Goal: Navigation & Orientation: Understand site structure

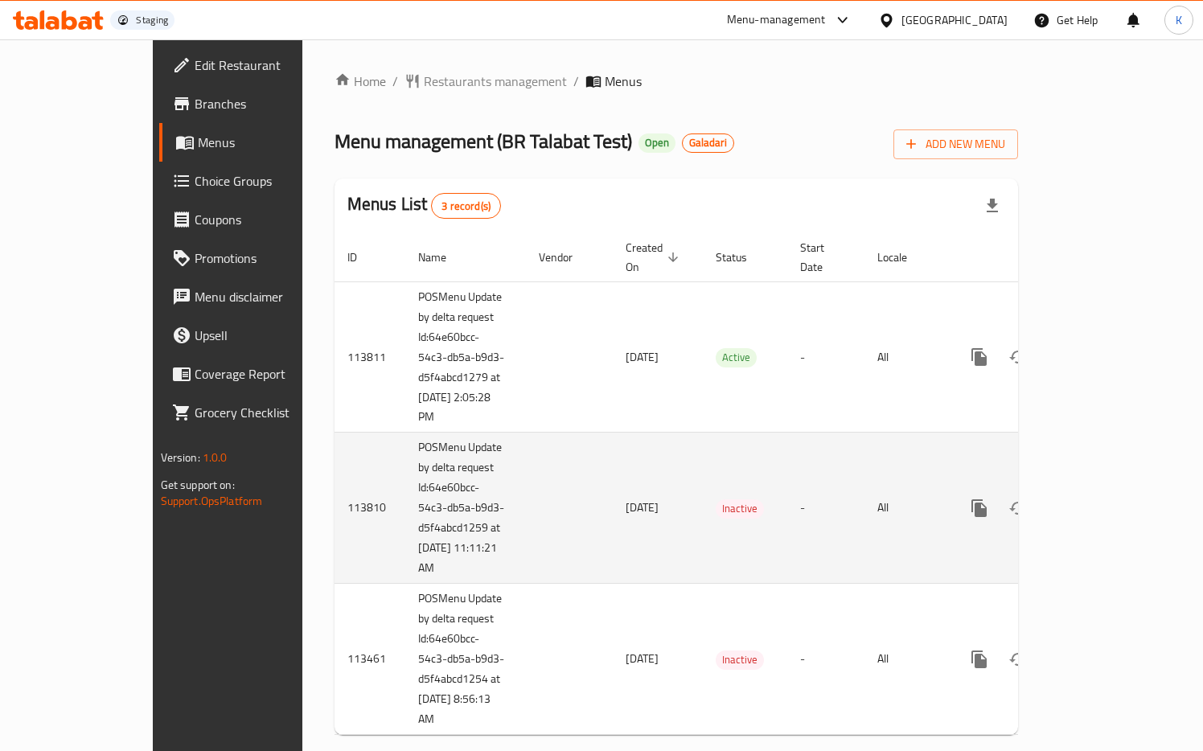
scroll to position [11, 0]
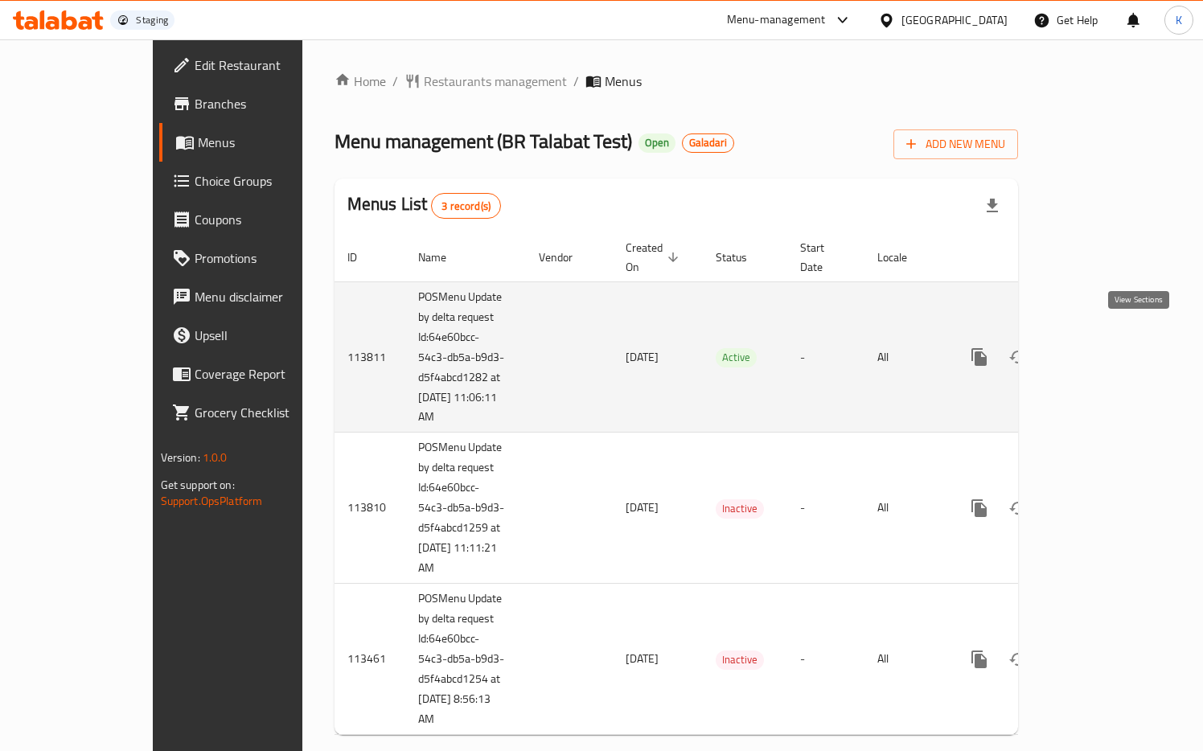
click at [1103, 350] on icon "enhanced table" at bounding box center [1095, 357] width 14 height 14
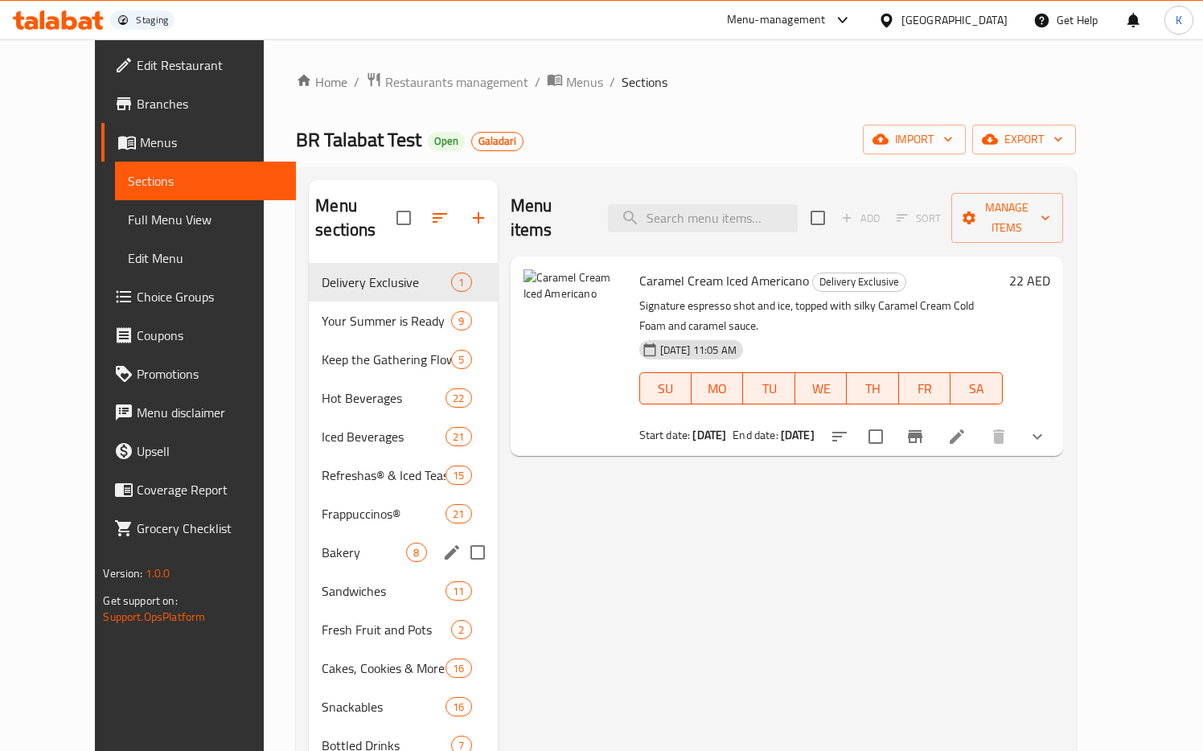
scroll to position [225, 0]
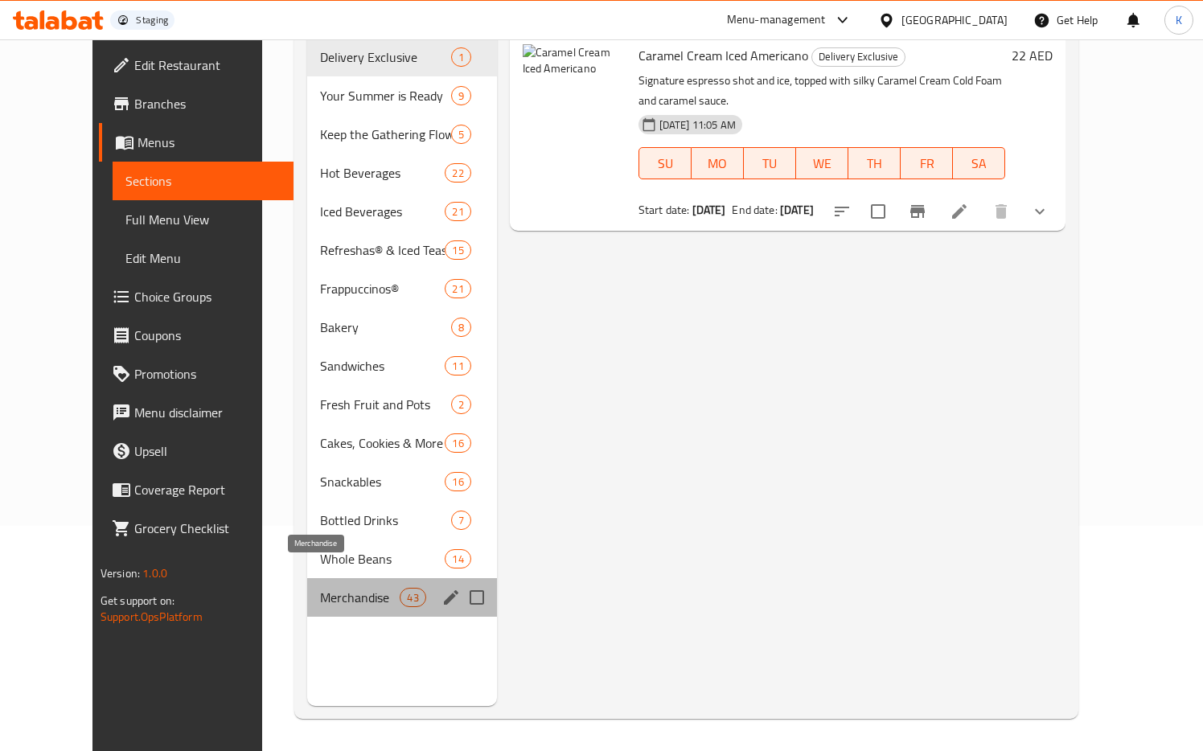
click at [320, 588] on span "Merchandise" at bounding box center [360, 597] width 80 height 19
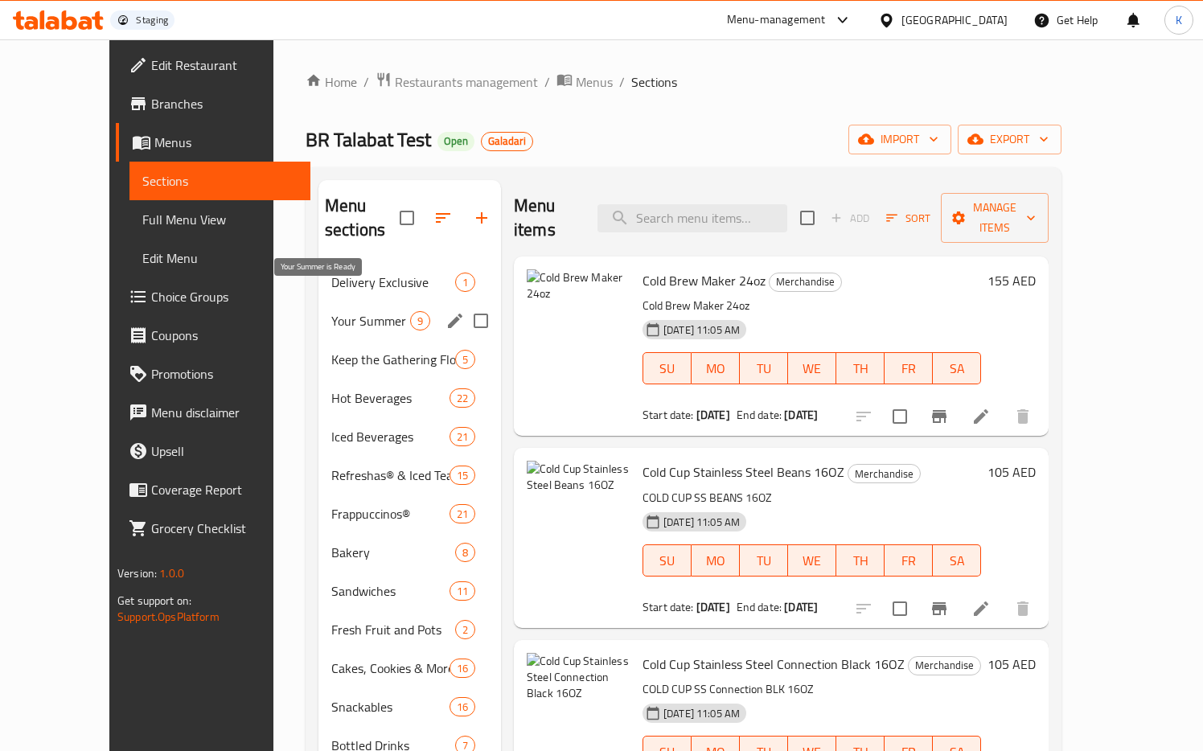
click at [331, 311] on span "Your Summer is Ready" at bounding box center [370, 320] width 79 height 19
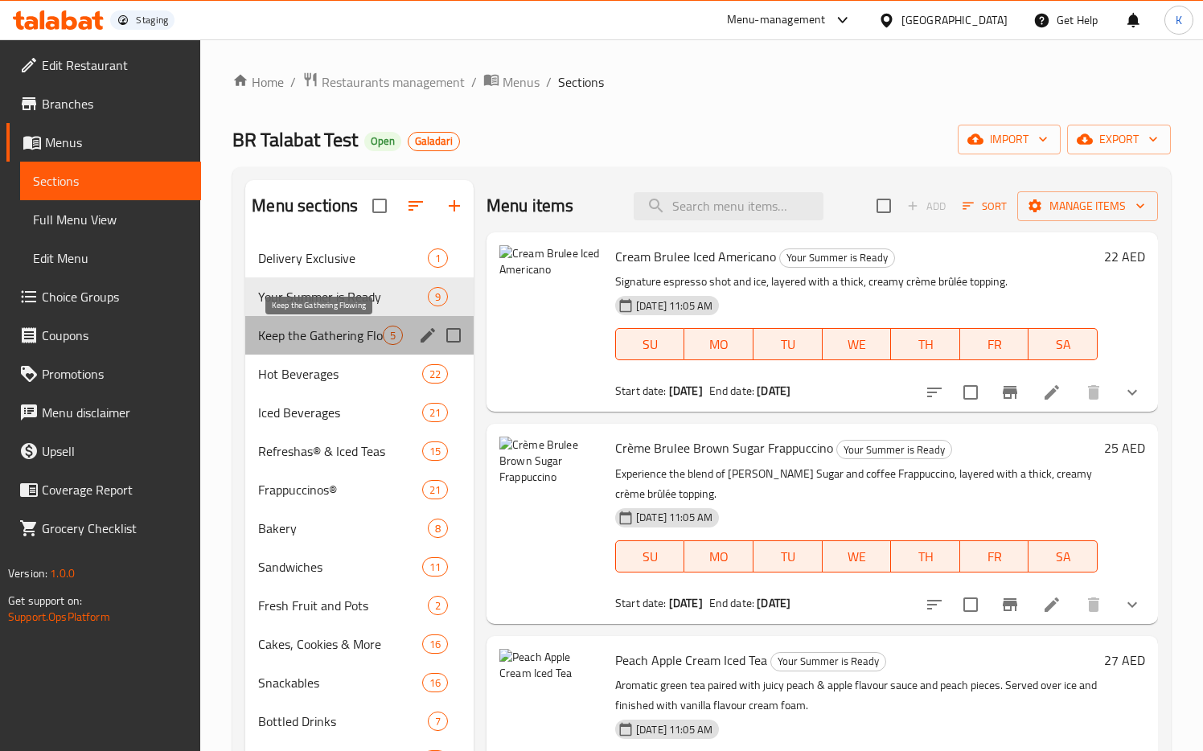
click at [291, 330] on span "Keep the Gathering Flowing" at bounding box center [320, 335] width 125 height 19
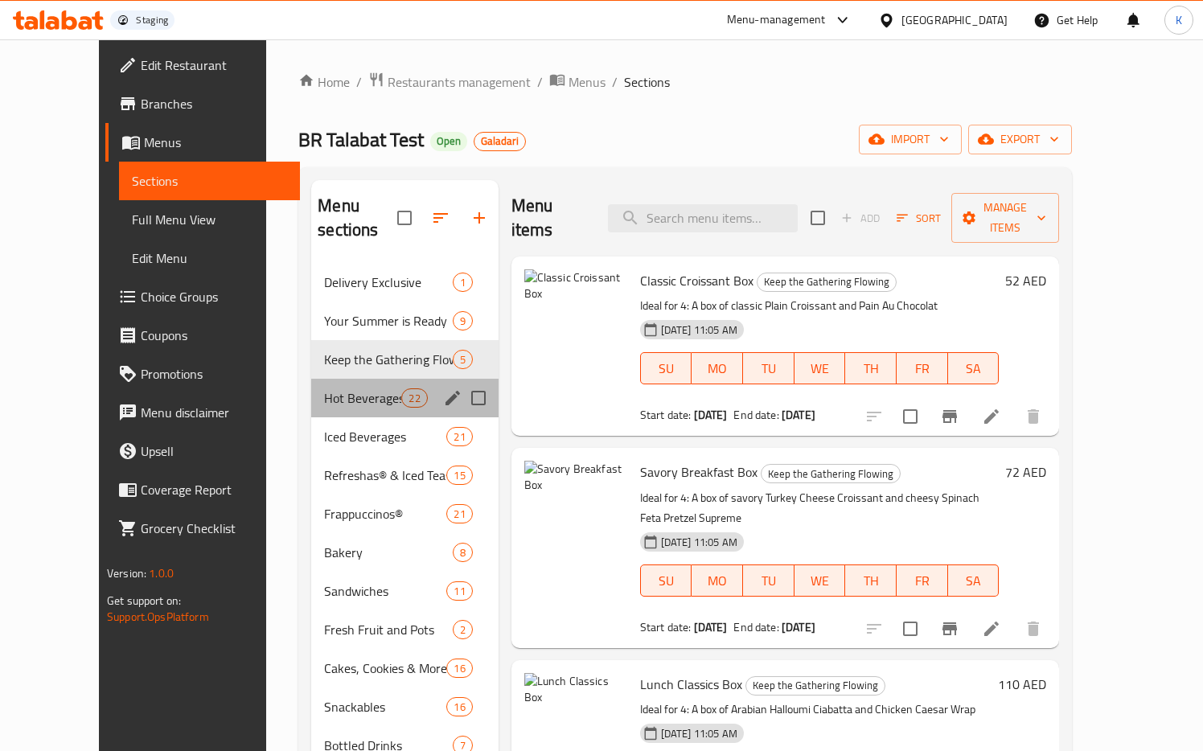
click at [311, 384] on div "Hot Beverages 22" at bounding box center [404, 398] width 187 height 39
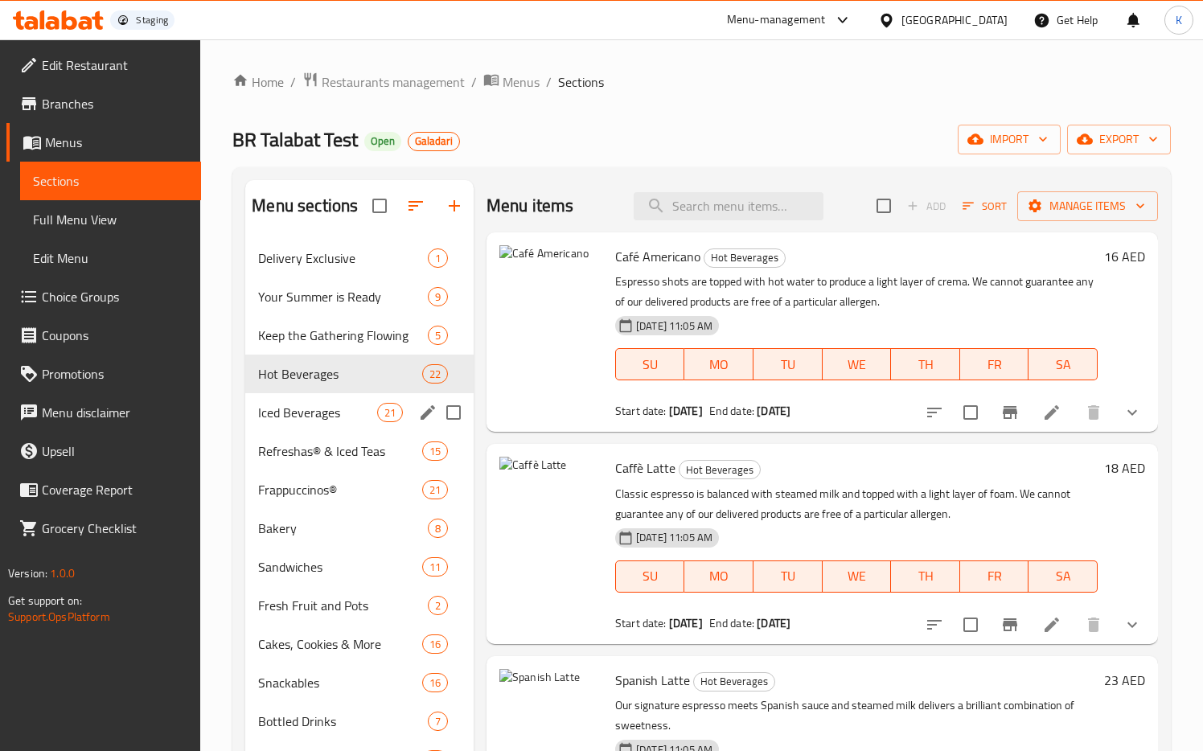
click at [289, 417] on span "Iced Beverages" at bounding box center [317, 412] width 118 height 19
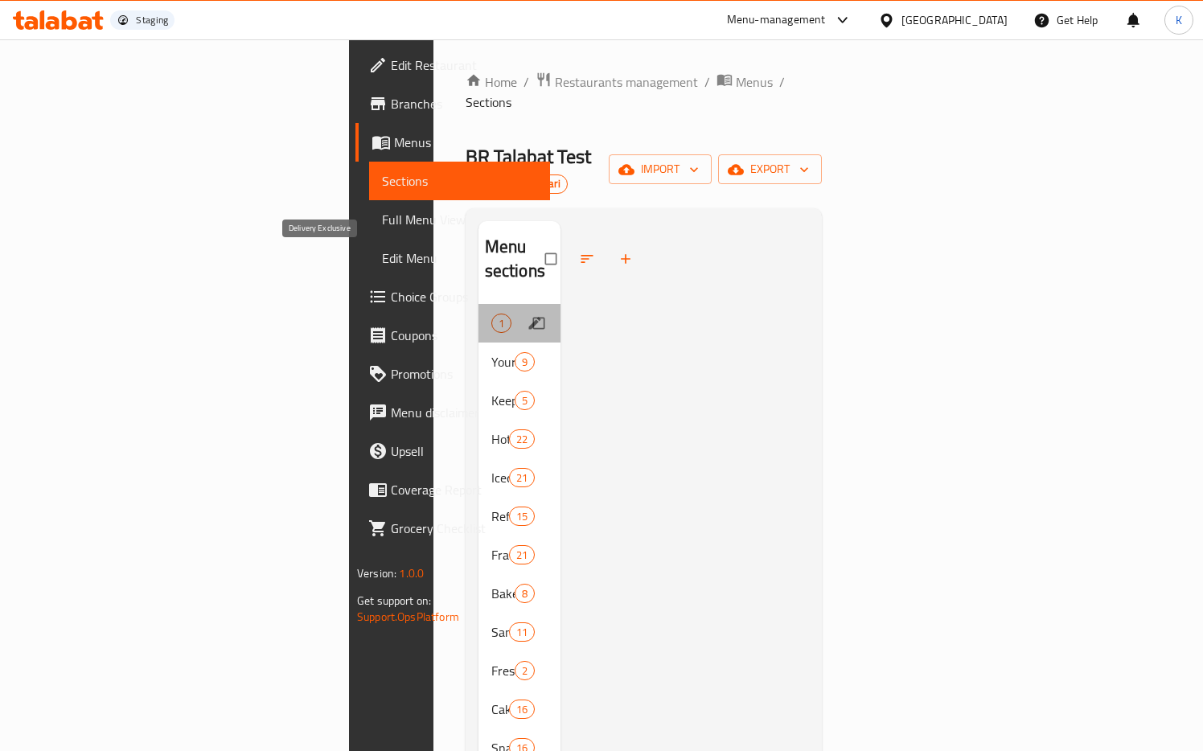
click at [491, 314] on span "Delivery Exclusive" at bounding box center [491, 323] width 0 height 19
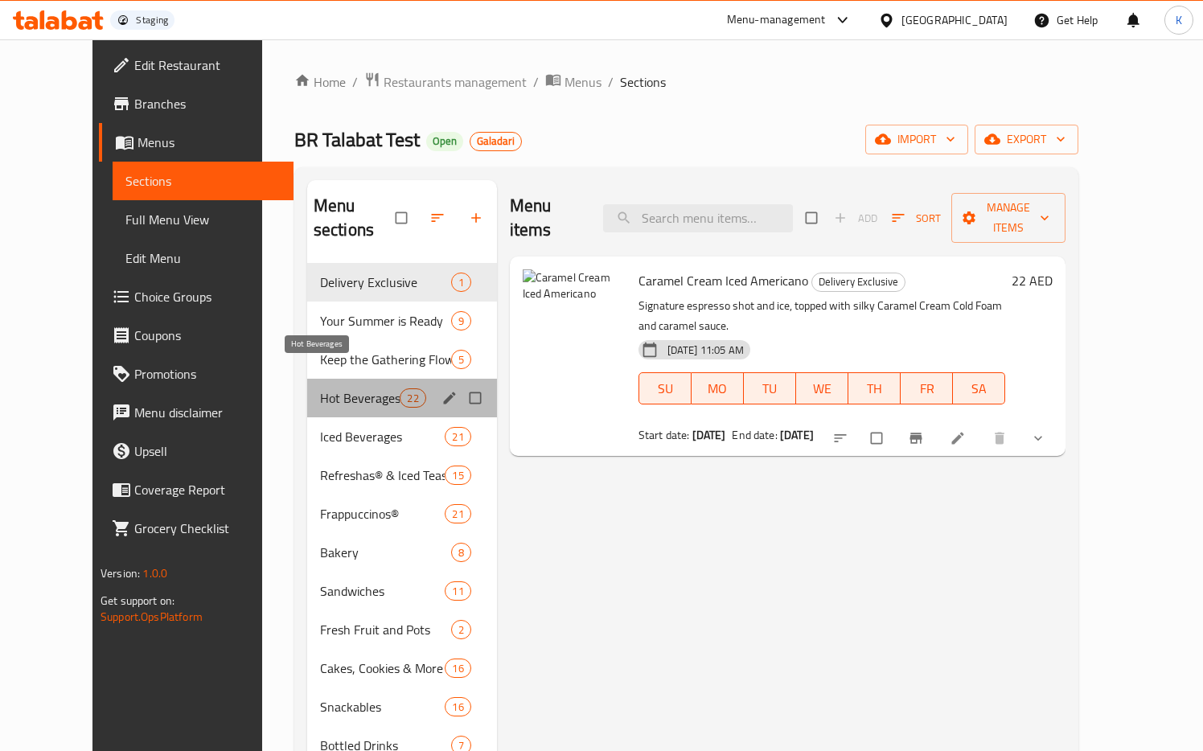
click at [320, 388] on span "Hot Beverages" at bounding box center [360, 397] width 80 height 19
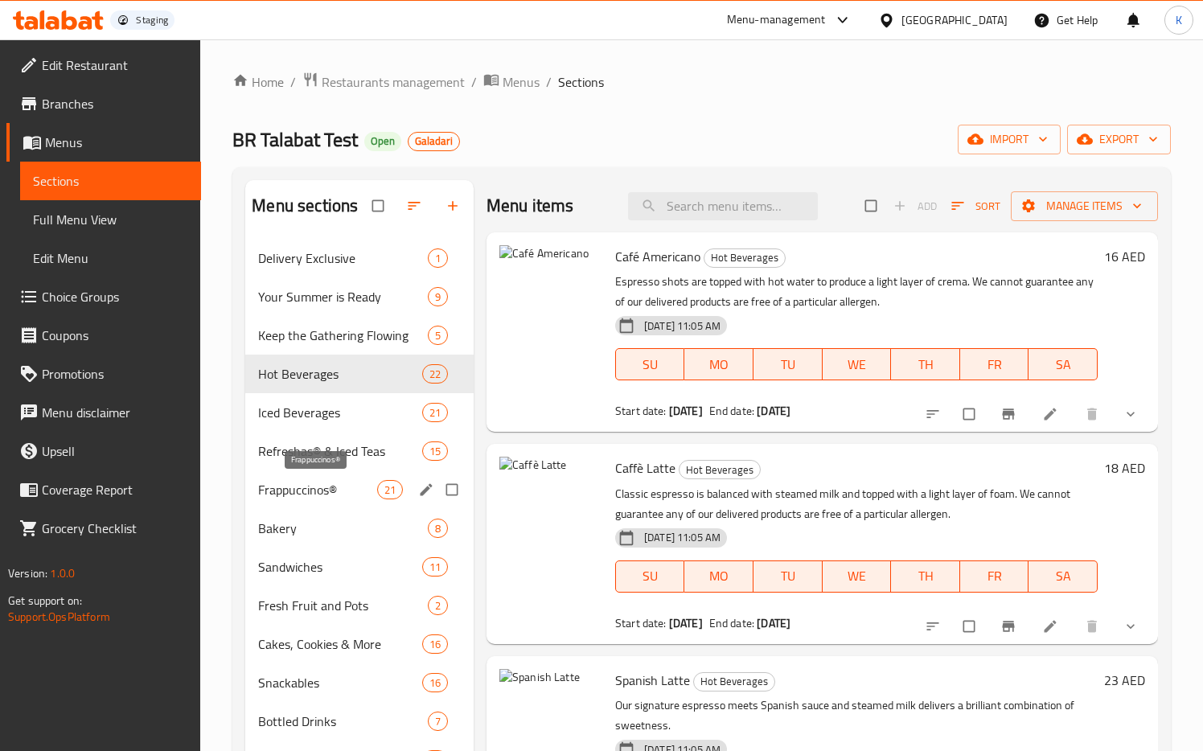
click at [316, 503] on div "Frappuccinos® 21" at bounding box center [359, 489] width 228 height 39
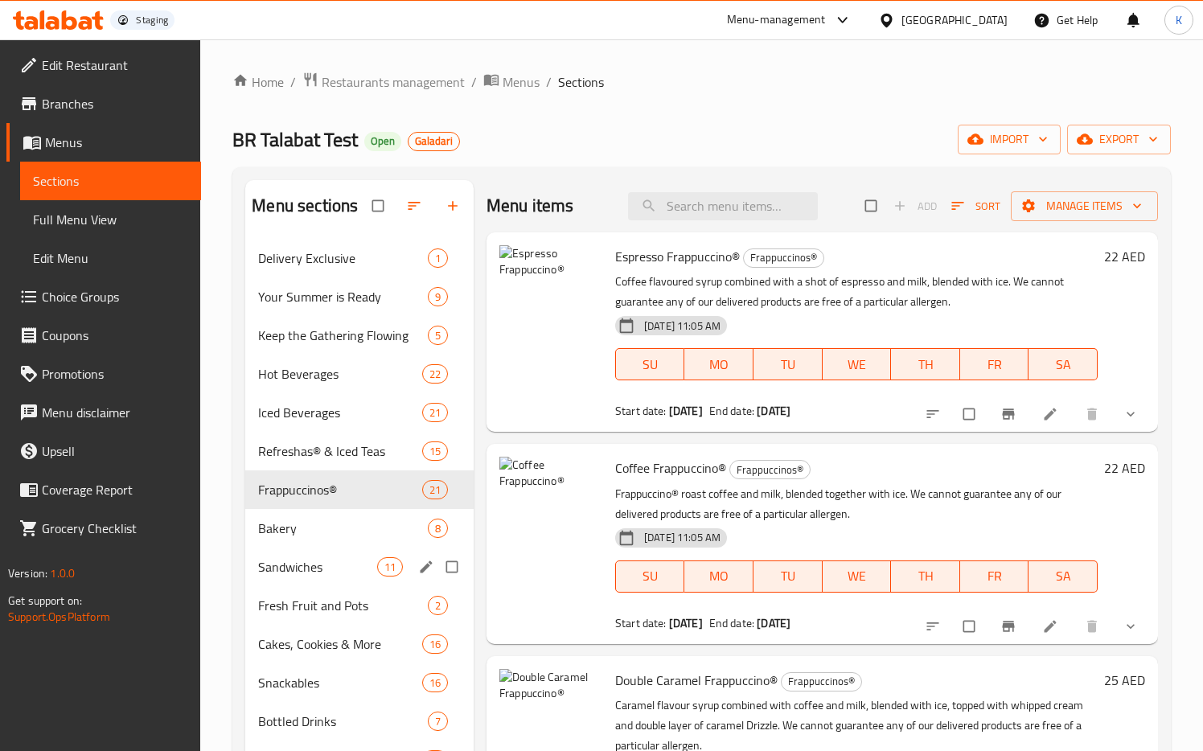
click at [316, 589] on div "Fresh Fruit and Pots 2" at bounding box center [359, 605] width 228 height 39
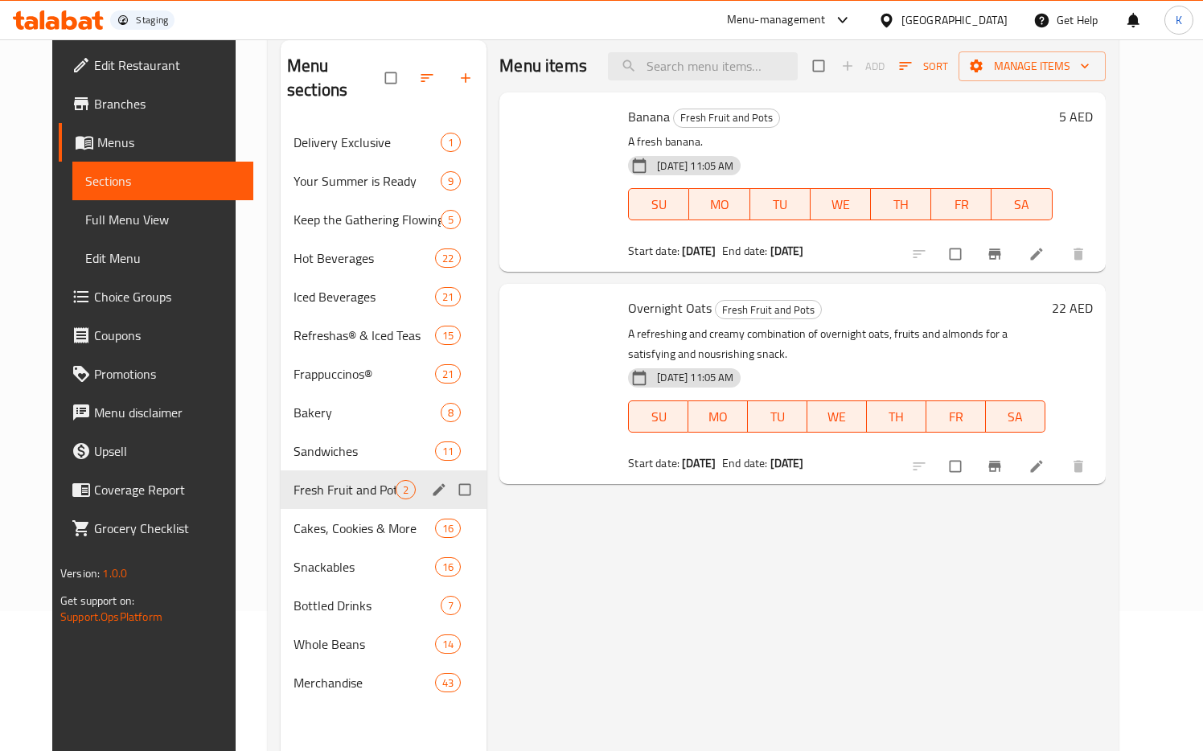
scroll to position [225, 0]
